Goal: Information Seeking & Learning: Learn about a topic

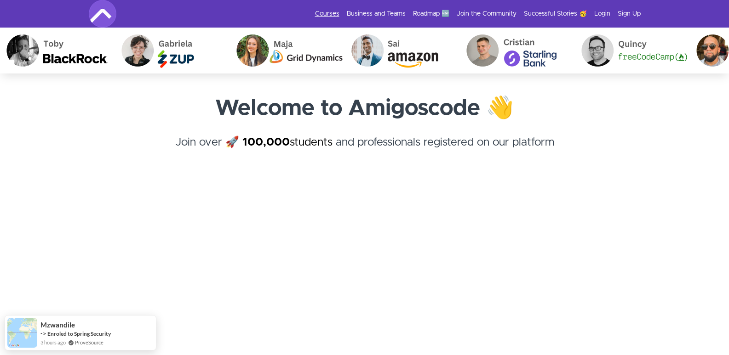
click at [323, 10] on link "Courses" at bounding box center [327, 13] width 24 height 9
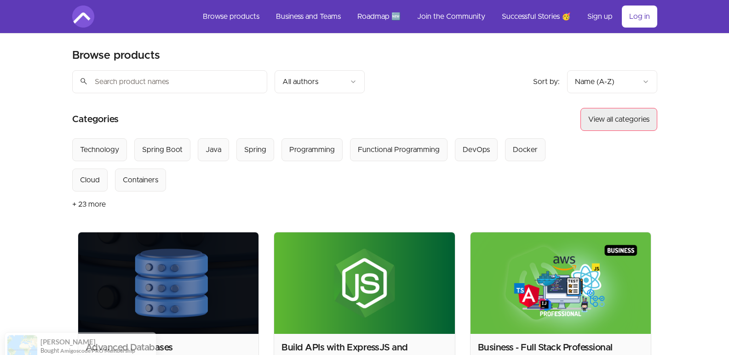
click at [607, 120] on button "View all categories" at bounding box center [618, 119] width 77 height 23
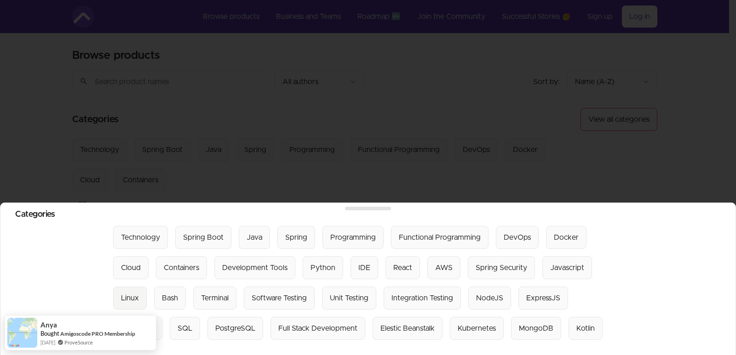
click at [132, 296] on div "Linux" at bounding box center [130, 298] width 18 height 11
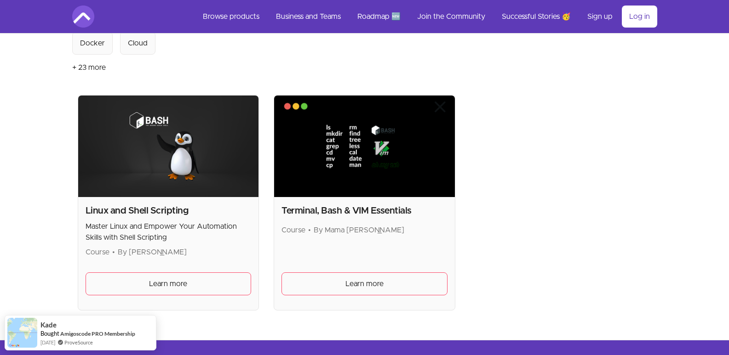
scroll to position [111, 0]
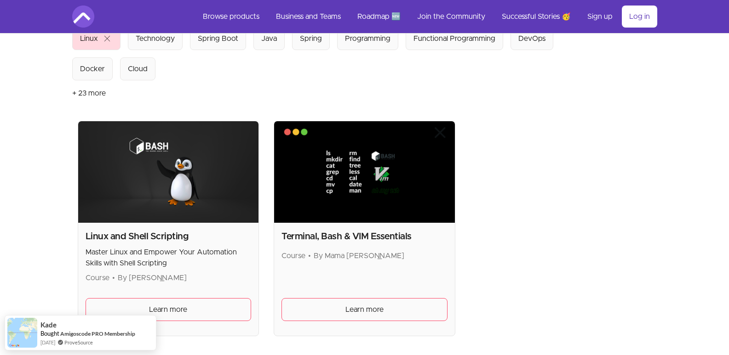
click at [171, 243] on h2 "Linux and Shell Scripting" at bounding box center [169, 236] width 166 height 13
click at [186, 197] on img at bounding box center [168, 172] width 181 height 102
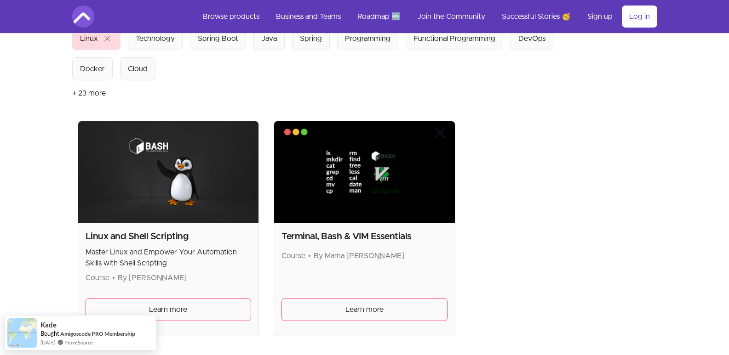
click at [186, 197] on img at bounding box center [168, 172] width 181 height 102
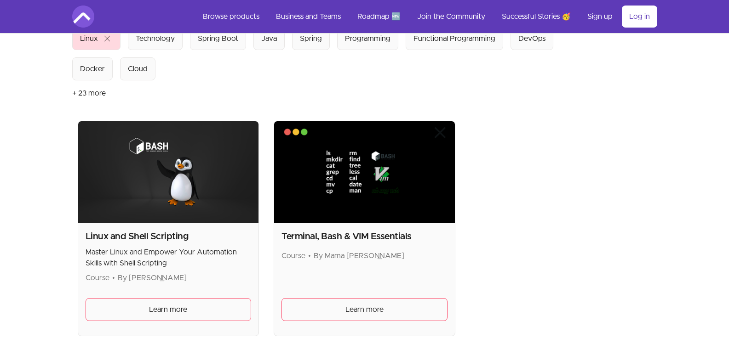
click at [145, 183] on img at bounding box center [168, 172] width 181 height 102
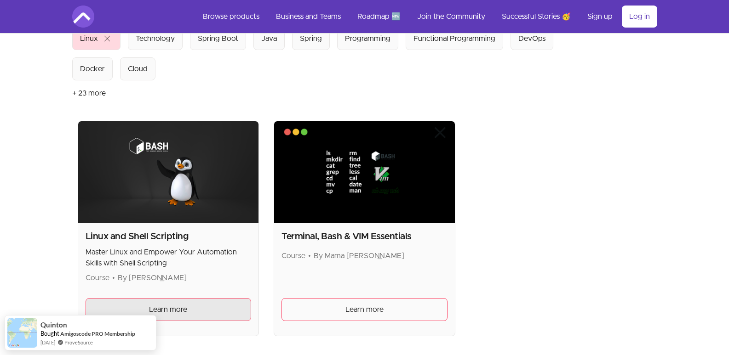
click at [166, 320] on link "Learn more" at bounding box center [169, 309] width 166 height 23
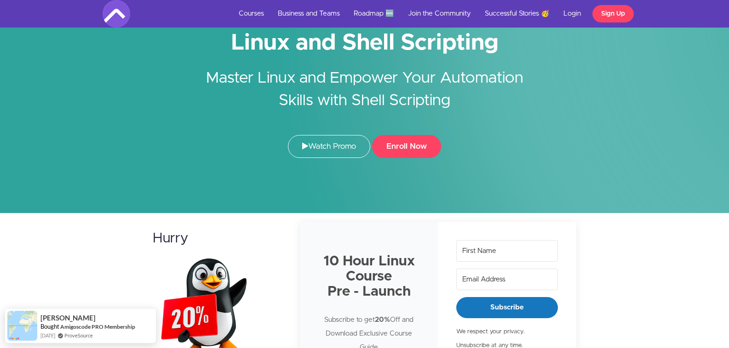
scroll to position [74, 0]
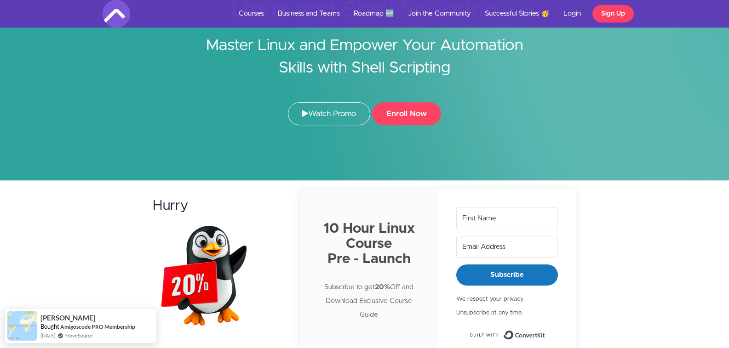
click at [182, 265] on img at bounding box center [210, 275] width 115 height 115
click at [215, 278] on img at bounding box center [210, 275] width 115 height 115
